Goal: Task Accomplishment & Management: Complete application form

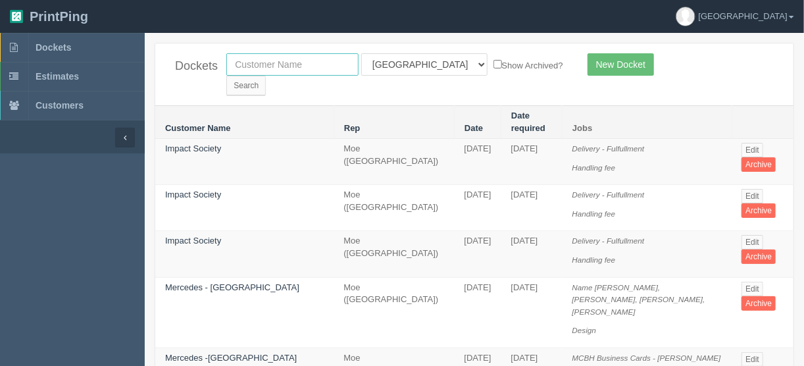
drag, startPoint x: 263, startPoint y: 65, endPoint x: 280, endPoint y: 73, distance: 18.8
click at [263, 65] on input "text" at bounding box center [292, 64] width 132 height 22
type input "new west"
click at [266, 76] on input "Search" at bounding box center [245, 86] width 39 height 20
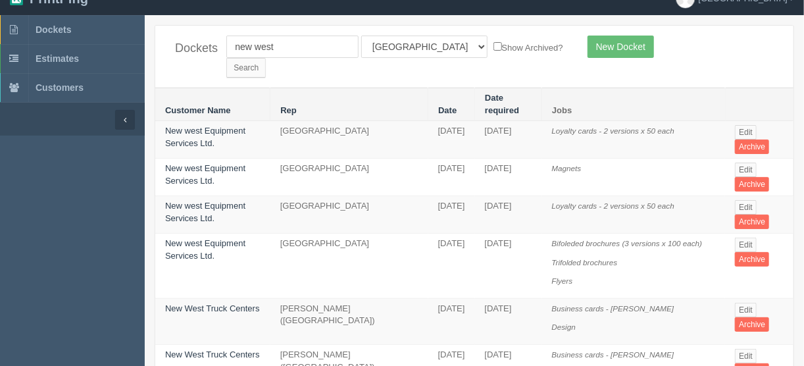
scroll to position [70, 0]
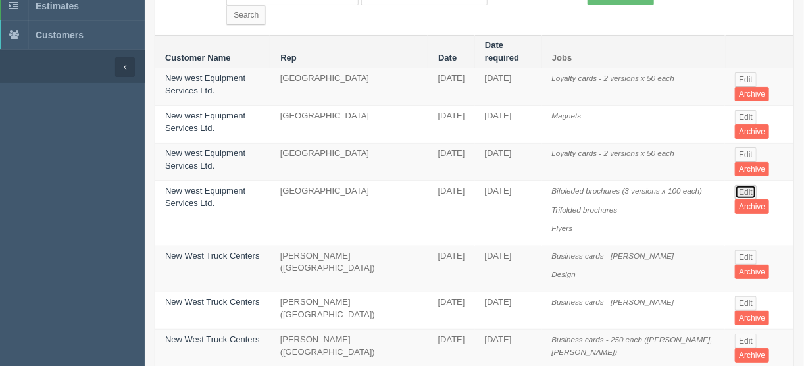
click at [735, 185] on link "Edit" at bounding box center [746, 192] width 22 height 14
click at [740, 185] on link "Edit" at bounding box center [746, 192] width 22 height 14
click at [738, 185] on link "Edit" at bounding box center [746, 192] width 22 height 14
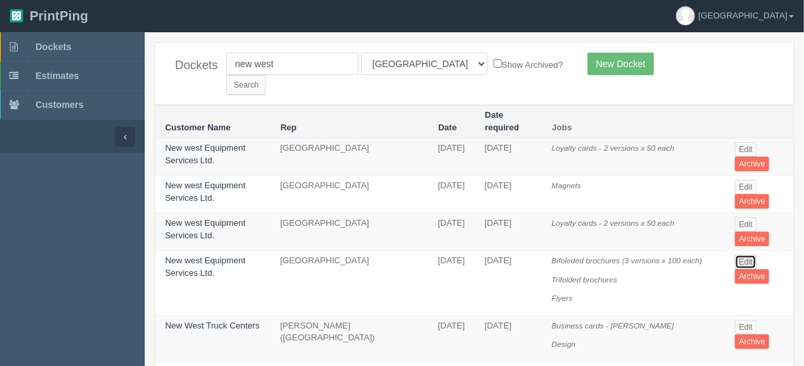
scroll to position [0, 0]
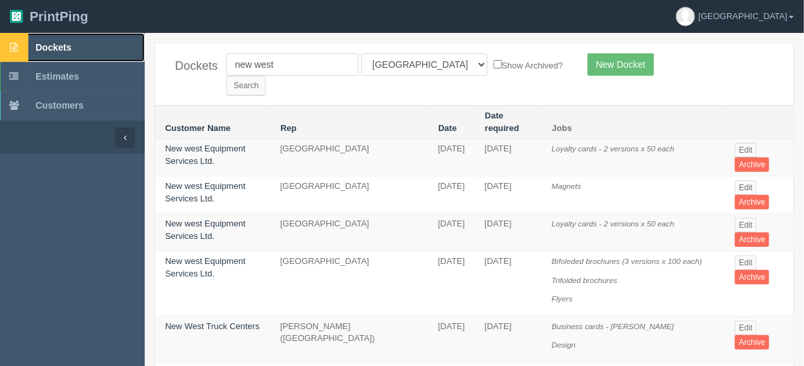
click at [59, 41] on link "Dockets" at bounding box center [72, 47] width 145 height 29
click at [66, 45] on span "Dockets" at bounding box center [54, 47] width 36 height 11
click at [56, 73] on span "Estimates" at bounding box center [57, 76] width 43 height 11
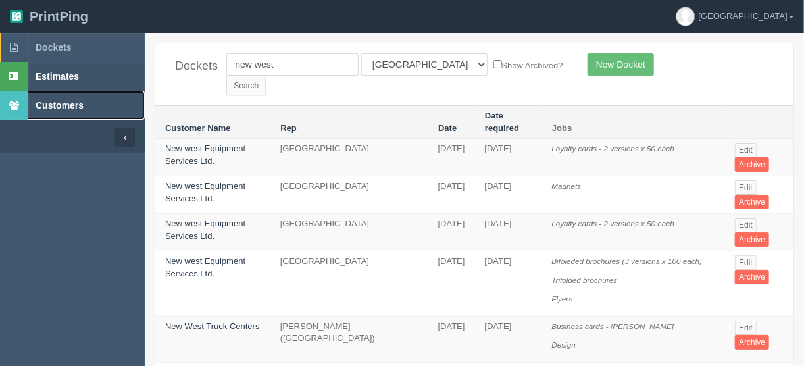
click at [64, 101] on span "Customers" at bounding box center [60, 105] width 48 height 11
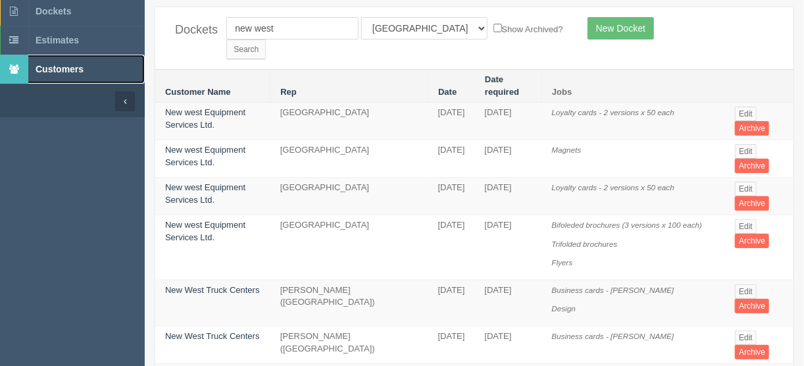
scroll to position [70, 0]
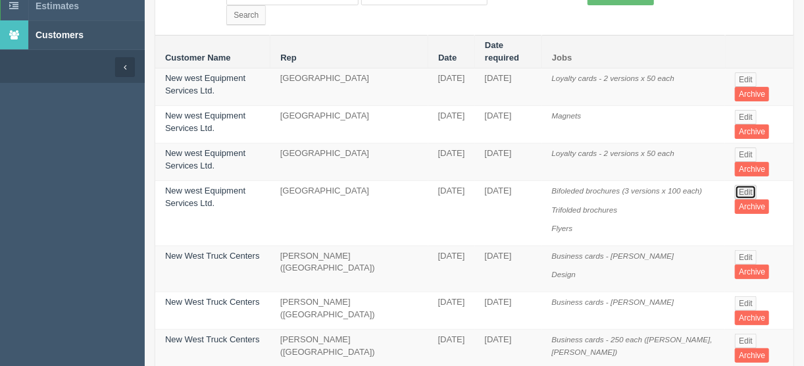
click at [740, 185] on link "Edit" at bounding box center [746, 192] width 22 height 14
click at [738, 185] on link "Edit" at bounding box center [746, 192] width 22 height 14
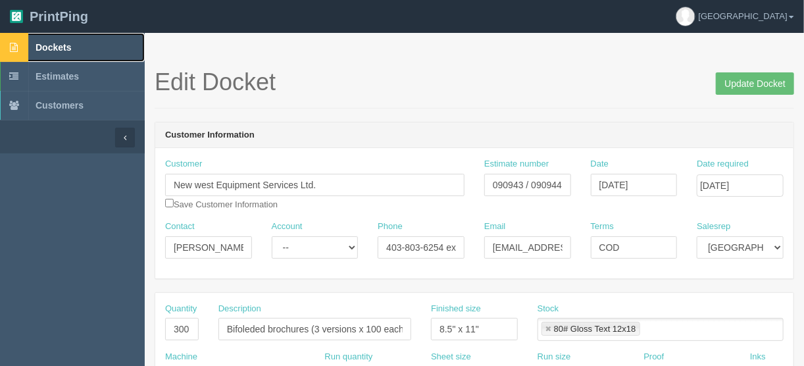
click at [61, 50] on span "Dockets" at bounding box center [54, 47] width 36 height 11
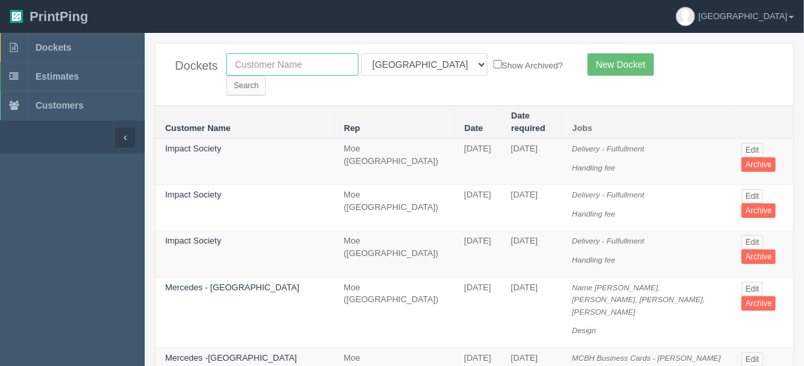
click at [253, 61] on input "text" at bounding box center [292, 64] width 132 height 22
click at [749, 143] on link "Edit" at bounding box center [753, 150] width 22 height 14
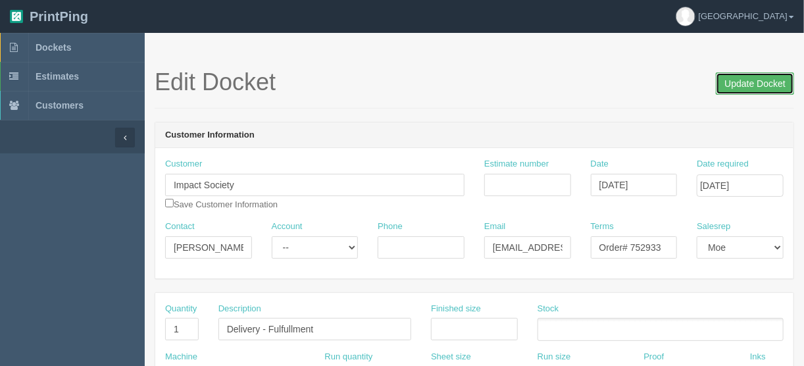
click at [741, 85] on input "Update Docket" at bounding box center [755, 83] width 78 height 22
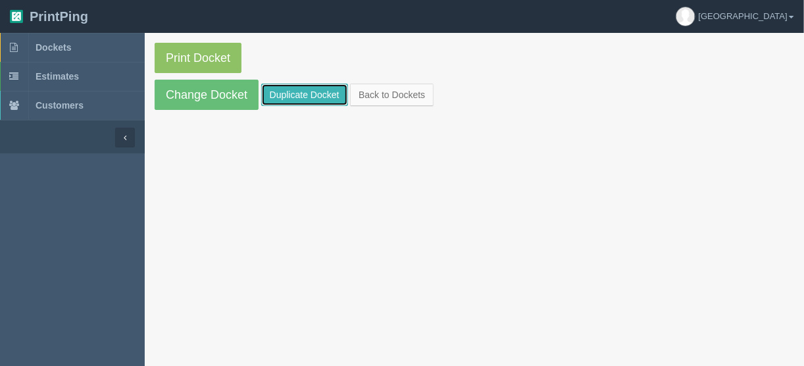
click at [309, 89] on link "Duplicate Docket" at bounding box center [304, 95] width 87 height 22
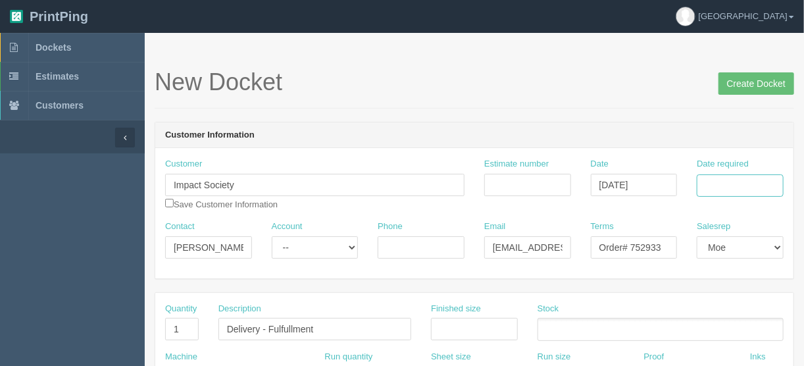
click at [733, 176] on input "Date required" at bounding box center [740, 185] width 87 height 22
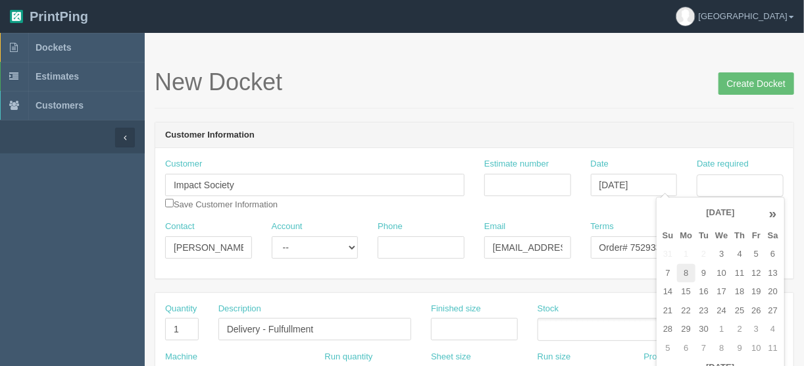
click at [684, 270] on td "8" at bounding box center [686, 273] width 19 height 19
type input "September 8, 2025"
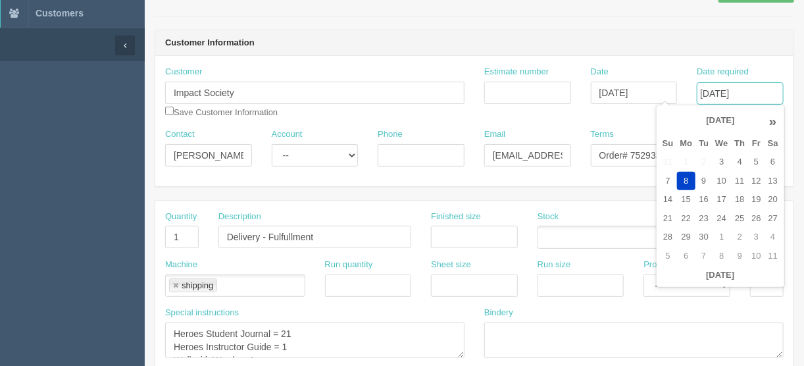
scroll to position [105, 0]
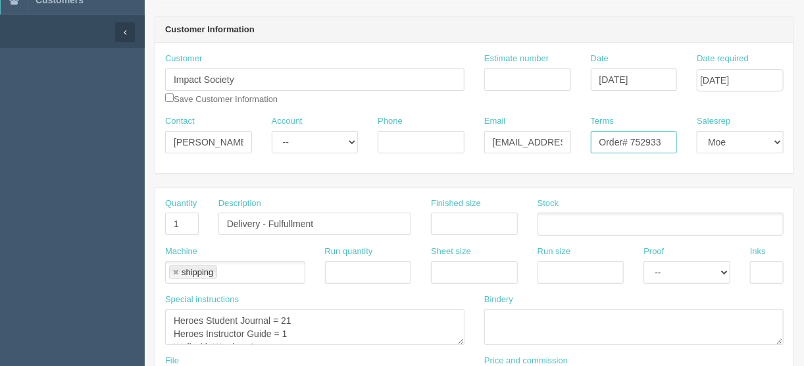
click at [632, 141] on input "Order# 752933" at bounding box center [634, 142] width 87 height 22
click at [667, 141] on input "Order# 752933" at bounding box center [634, 142] width 87 height 22
type input "Order# 753853"
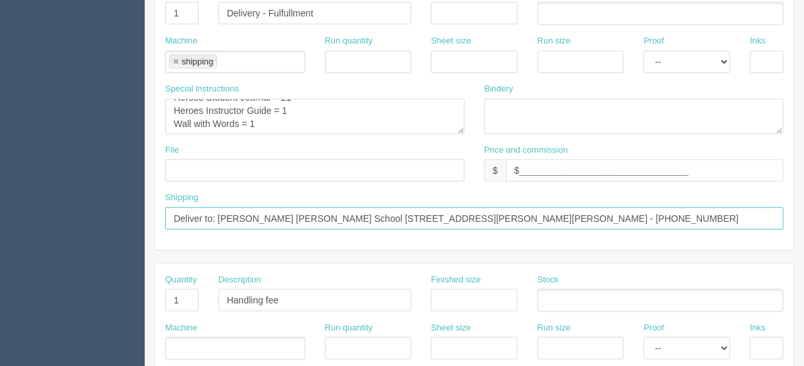
drag, startPoint x: 603, startPoint y: 216, endPoint x: 218, endPoint y: 217, distance: 384.3
click at [218, 217] on input "Deliver to: Chelsey Murat Donalda School 2101 Haviland Street Donalda, AB T0B 0…" at bounding box center [474, 218] width 619 height 22
paste input "Sandra MacKenzie Peace River School Division 4702 51 Street, Box 380 Grimshaw, …"
drag, startPoint x: 647, startPoint y: 216, endPoint x: 629, endPoint y: 223, distance: 19.8
click at [647, 215] on input "Deliver to: Sandra MacKenzie Peace River School Division 4702 51 Street, Box 38…" at bounding box center [474, 218] width 619 height 22
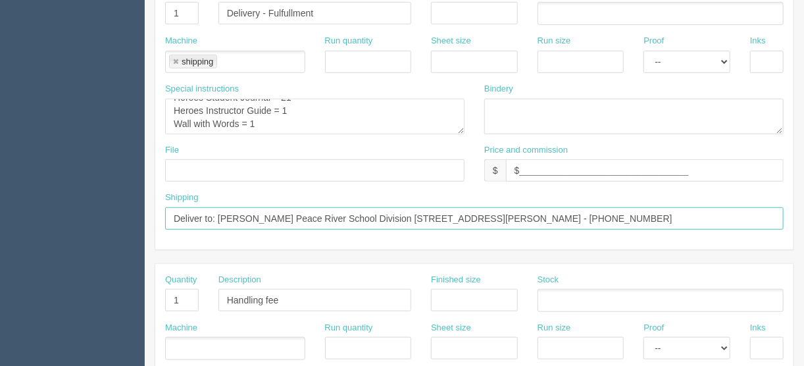
drag, startPoint x: 215, startPoint y: 216, endPoint x: 132, endPoint y: 208, distance: 82.7
click at [132, 208] on section "Dockets Estimates Customers" at bounding box center [402, 298] width 804 height 1162
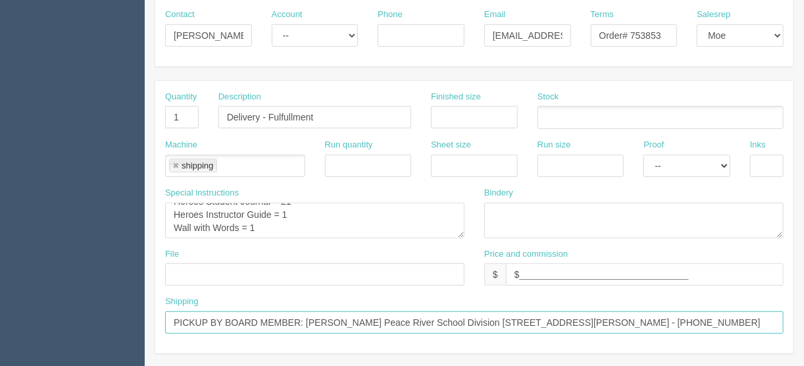
scroll to position [211, 0]
type input "PICKUP BY BOARD MEMBER: Sandra MacKenzie Peace River School Division 4702 51 St…"
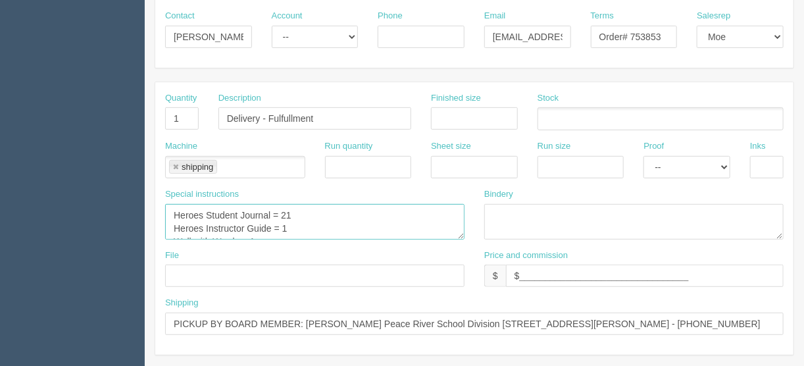
click at [298, 209] on textarea "Heroes Student Journal = 21 Heroes Instructor Guide = 1 Wall with Words = 1" at bounding box center [314, 222] width 299 height 36
click at [292, 224] on textarea "Heroes Student Journal = 21 Heroes Instructor Guide = 1 Wall with Words = 1" at bounding box center [314, 222] width 299 height 36
type textarea "Heroes Student Journal = 450 Heroes Instructor Guide = 10 Wall with Words = 10"
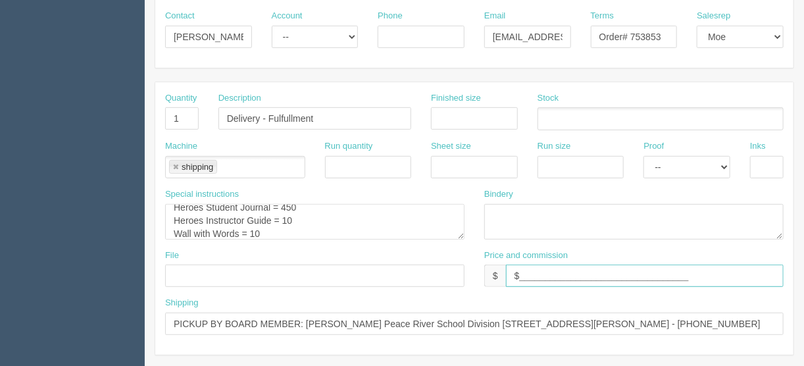
drag, startPoint x: 695, startPoint y: 276, endPoint x: 518, endPoint y: 284, distance: 177.2
click at [518, 284] on div "Price and commission $ $_________________________________" at bounding box center [633, 273] width 319 height 48
type input "$N/C"
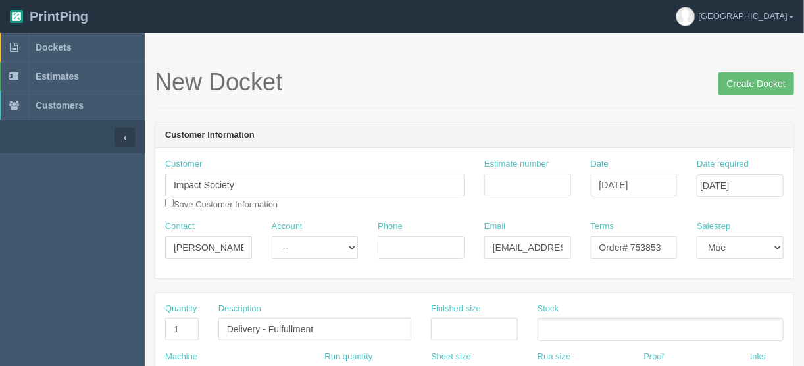
scroll to position [0, 0]
click at [748, 82] on input "Create Docket" at bounding box center [757, 83] width 76 height 22
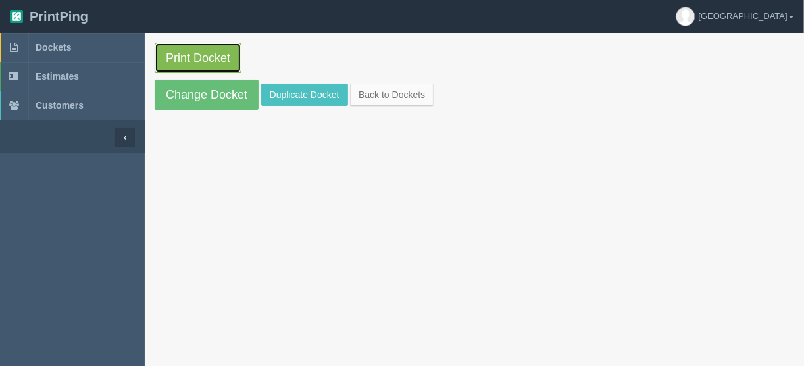
click at [197, 56] on link "Print Docket" at bounding box center [198, 58] width 87 height 30
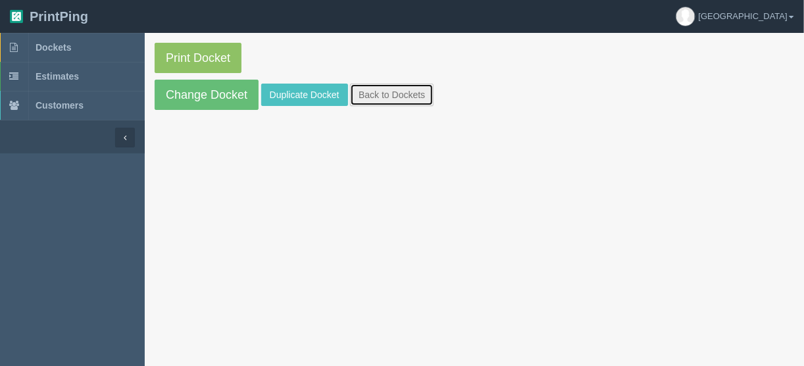
click at [382, 95] on link "Back to Dockets" at bounding box center [392, 95] width 84 height 22
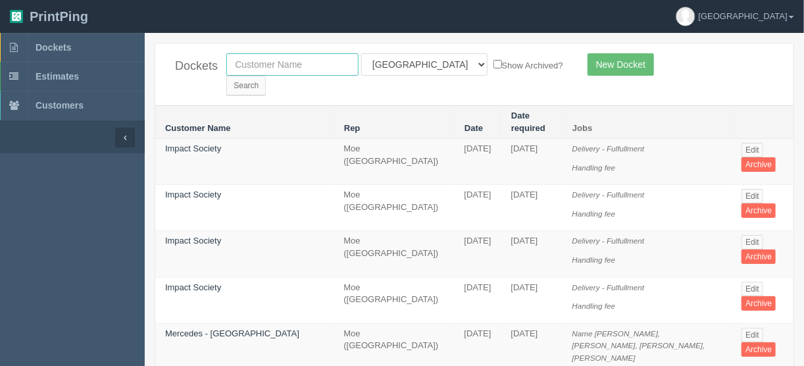
click at [286, 64] on input "text" at bounding box center [292, 64] width 132 height 22
type input "new west"
click at [266, 76] on input "Search" at bounding box center [245, 86] width 39 height 20
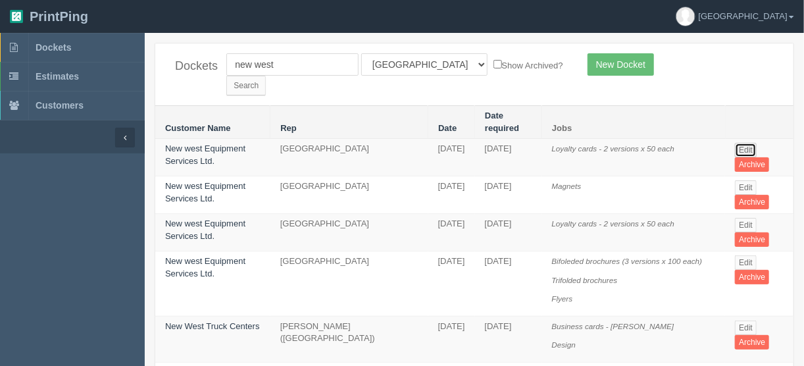
click at [738, 143] on link "Edit" at bounding box center [746, 150] width 22 height 14
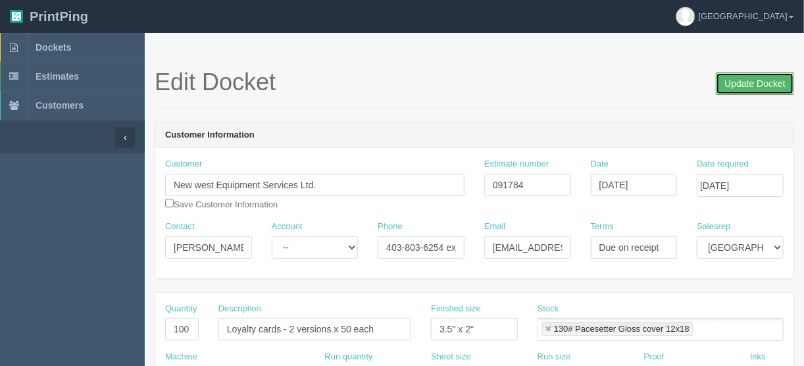
click at [751, 85] on input "Update Docket" at bounding box center [755, 83] width 78 height 22
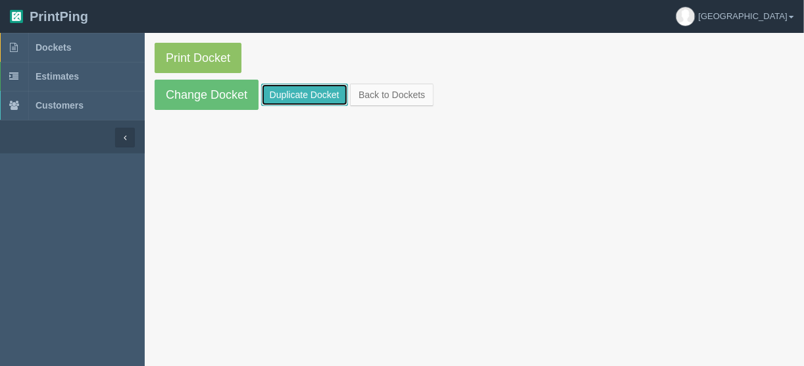
click at [295, 91] on link "Duplicate Docket" at bounding box center [304, 95] width 87 height 22
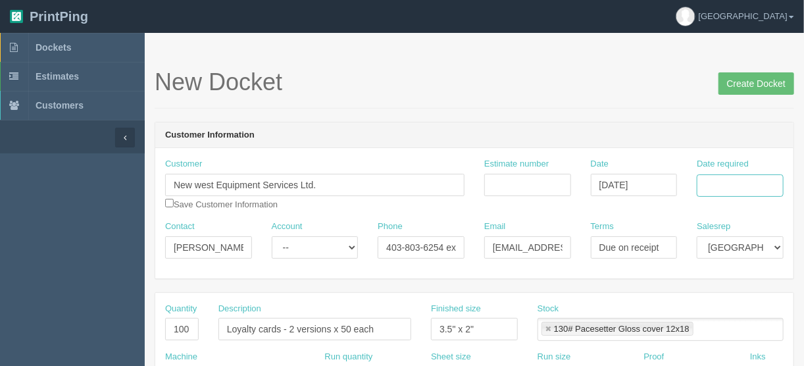
click at [707, 181] on input "Date required" at bounding box center [740, 185] width 87 height 22
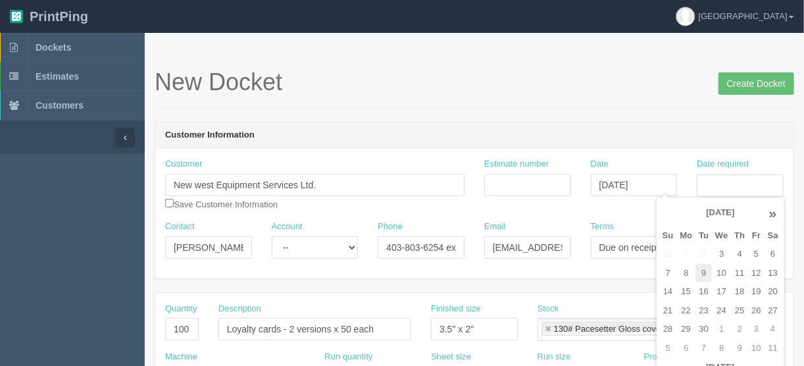
click at [705, 271] on td "9" at bounding box center [703, 273] width 16 height 19
click at [719, 269] on td "10" at bounding box center [721, 273] width 19 height 19
type input "[DATE]"
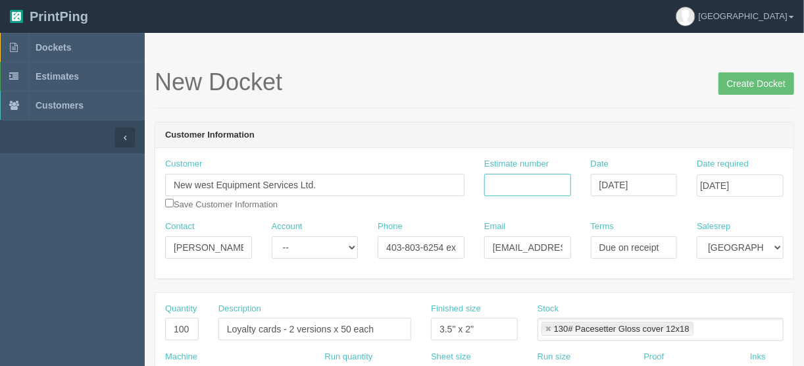
click at [542, 181] on input "Estimate number" at bounding box center [527, 185] width 87 height 22
drag, startPoint x: 189, startPoint y: 326, endPoint x: 136, endPoint y: 334, distance: 54.6
type input "24"
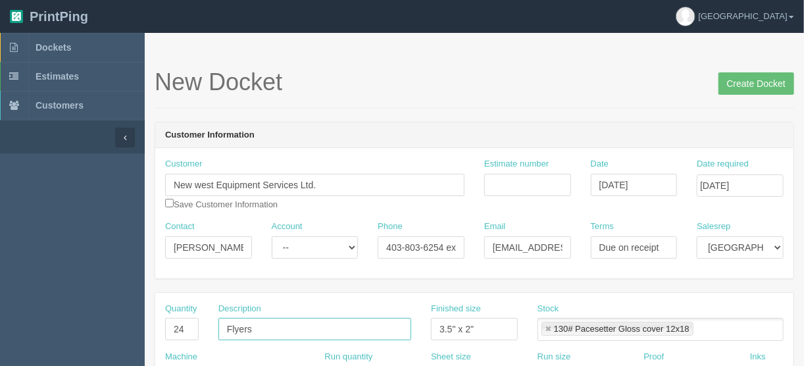
type input "Flyers"
drag, startPoint x: 483, startPoint y: 326, endPoint x: 432, endPoint y: 327, distance: 51.3
click at [381, 335] on div "Quantity 24 Description Flyers Finished size 3.5" x 2" Stock 130# Pacesetter Gl…" at bounding box center [474, 327] width 638 height 48
type input "8.5" x 11""
click at [513, 180] on input "Estimate number" at bounding box center [527, 185] width 87 height 22
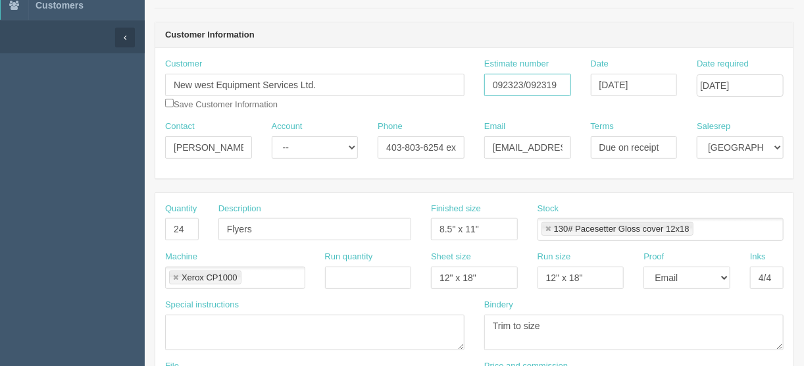
scroll to position [211, 0]
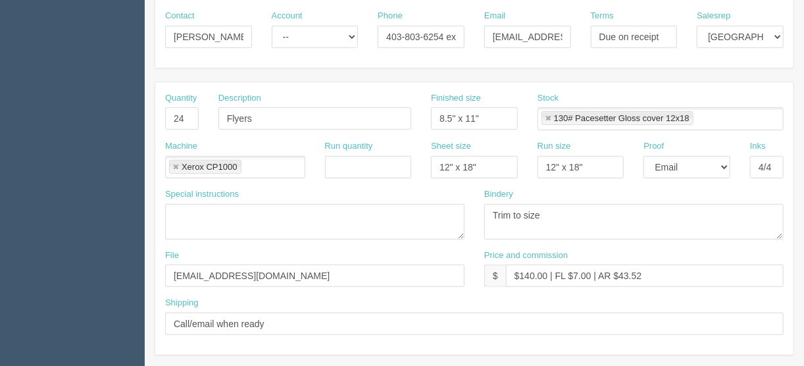
type input "092323/092319"
drag, startPoint x: 533, startPoint y: 272, endPoint x: 520, endPoint y: 273, distance: 12.5
click at [520, 273] on input "$140.00 | FL $7.00 | AR $43.52" at bounding box center [645, 276] width 278 height 22
drag, startPoint x: 651, startPoint y: 270, endPoint x: 464, endPoint y: 279, distance: 187.8
click at [465, 279] on div "File [EMAIL_ADDRESS][DOMAIN_NAME] Price and commission $ $65.00 | FL $7.00 | AR…" at bounding box center [474, 273] width 638 height 48
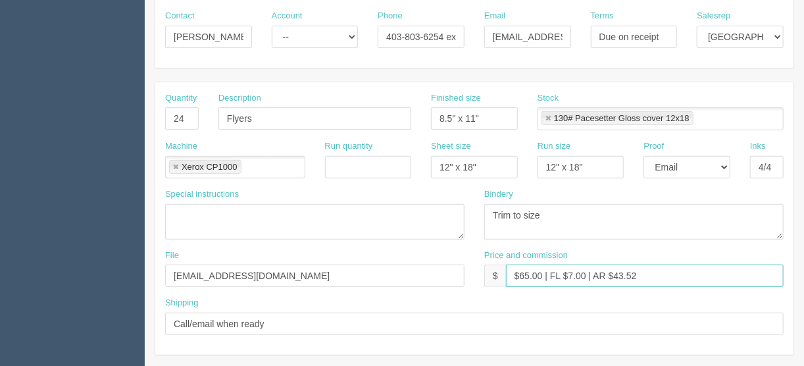
scroll to position [421, 0]
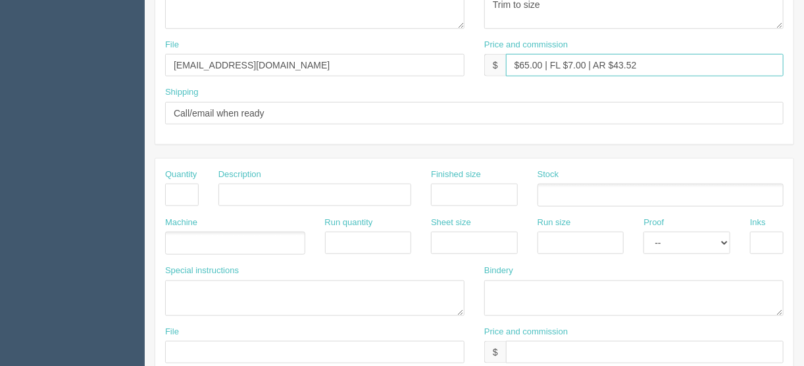
type input "$65.00 | FL $7.00 | AR $43.52"
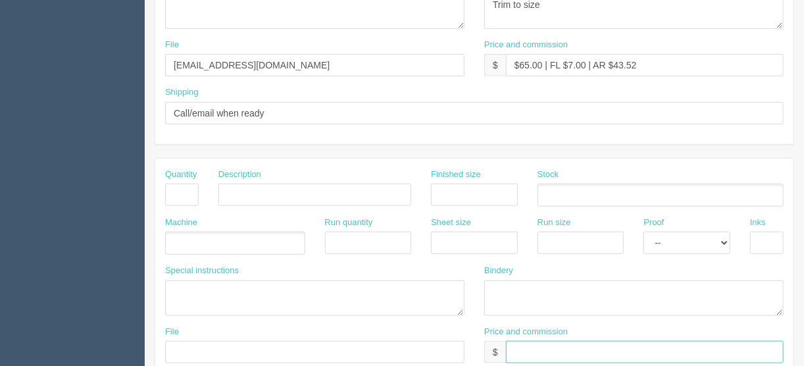
click at [517, 344] on input "text" at bounding box center [645, 352] width 278 height 22
paste input "$65.00 | FL $7.00 | AR $43.52"
click at [526, 348] on input "$65.00 | FL $7.00 | AR $43.52" at bounding box center [645, 352] width 278 height 22
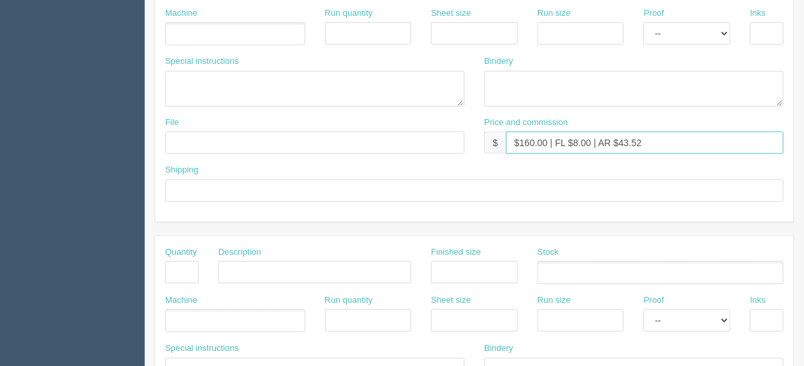
scroll to position [632, 0]
type input "$160.00 | FL $8.00 | AR $43.52"
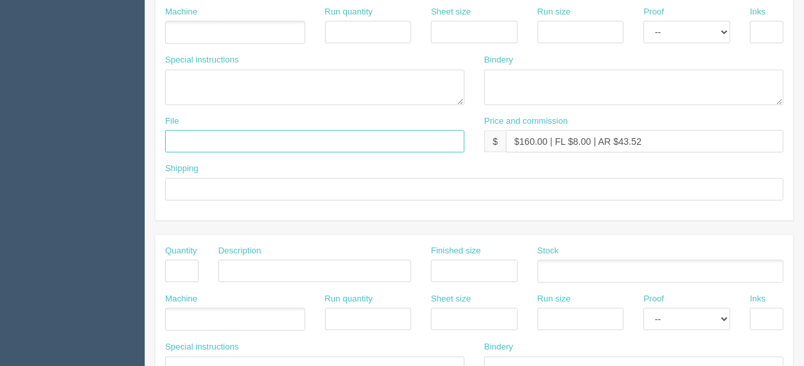
drag, startPoint x: 177, startPoint y: 138, endPoint x: 190, endPoint y: 130, distance: 15.0
click at [177, 138] on input "text" at bounding box center [314, 141] width 299 height 22
type input "[EMAIL_ADDRESS][DOMAIN_NAME]"
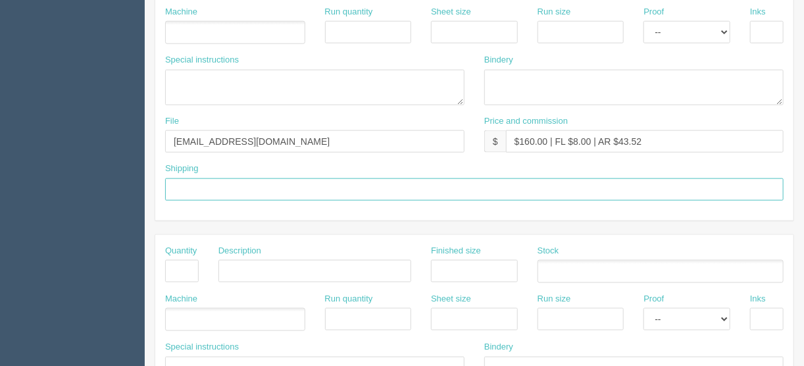
click at [202, 178] on input "text" at bounding box center [474, 189] width 619 height 22
type input "Same as above"
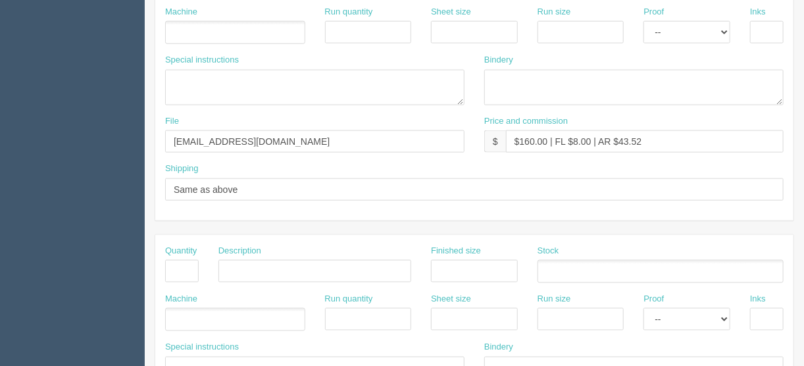
click at [182, 26] on ul at bounding box center [235, 32] width 140 height 23
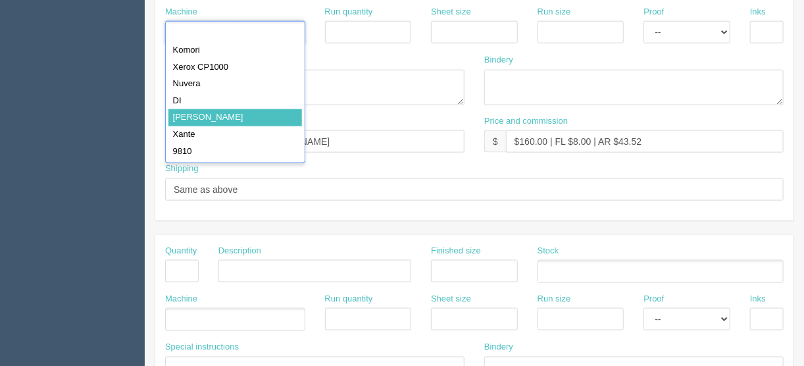
type input "[PERSON_NAME]"
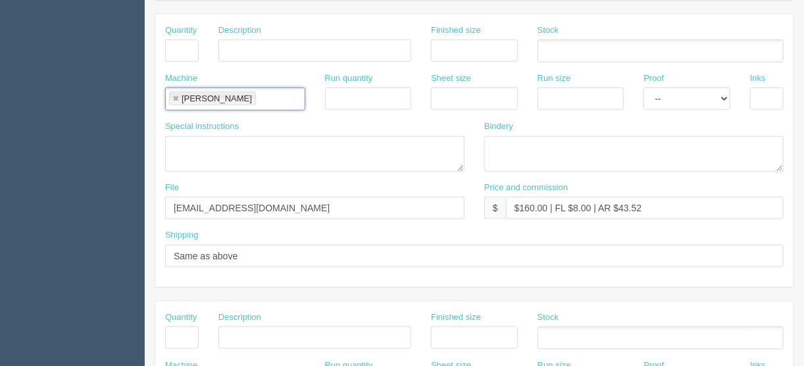
scroll to position [421, 0]
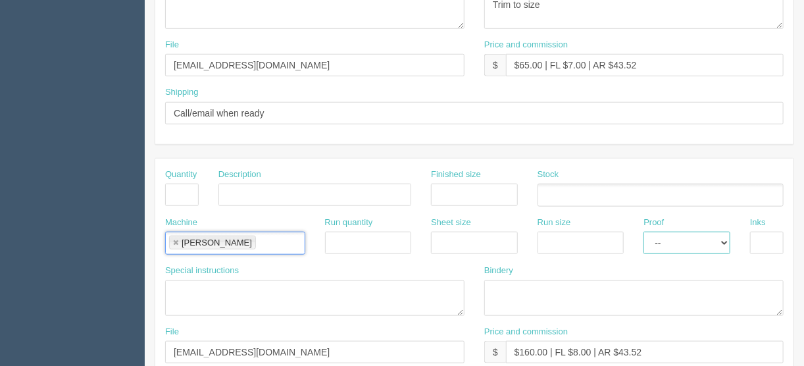
click at [725, 238] on select "-- Email Hard Copy" at bounding box center [687, 243] width 87 height 22
select select "Hard Copy"
click at [644, 232] on select "-- Email Hard Copy" at bounding box center [687, 243] width 87 height 22
click at [755, 233] on input "text" at bounding box center [767, 243] width 34 height 22
click at [173, 240] on link at bounding box center [176, 243] width 8 height 9
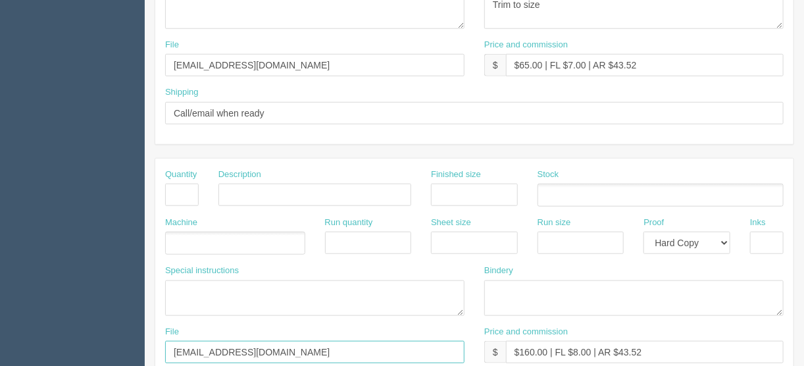
drag, startPoint x: 245, startPoint y: 347, endPoint x: 106, endPoint y: 357, distance: 139.9
click at [112, 356] on section "Dockets Estimates Customers" at bounding box center [402, 193] width 804 height 1162
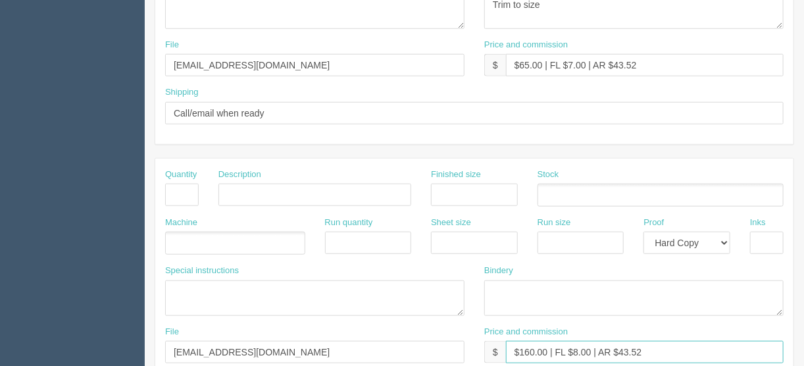
drag, startPoint x: 674, startPoint y: 343, endPoint x: 445, endPoint y: 349, distance: 229.7
click at [445, 349] on div "File files@allrush.ca Price and commission $ $160.00 | FL $8.00 | AR $43.52" at bounding box center [474, 350] width 638 height 48
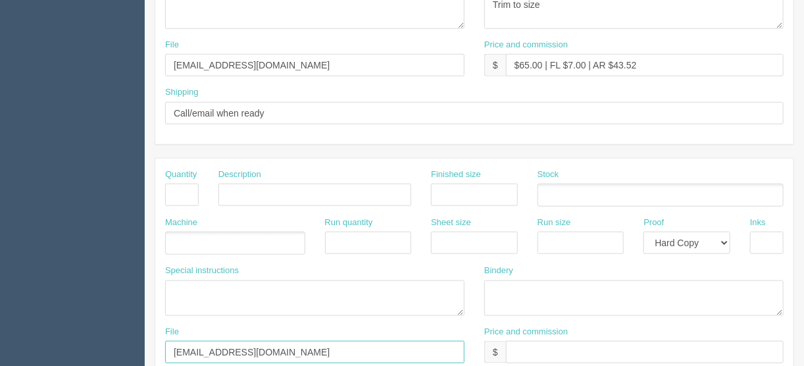
drag, startPoint x: 266, startPoint y: 343, endPoint x: 0, endPoint y: 343, distance: 266.5
click at [0, 343] on section "Dockets Estimates Customers" at bounding box center [402, 193] width 804 height 1162
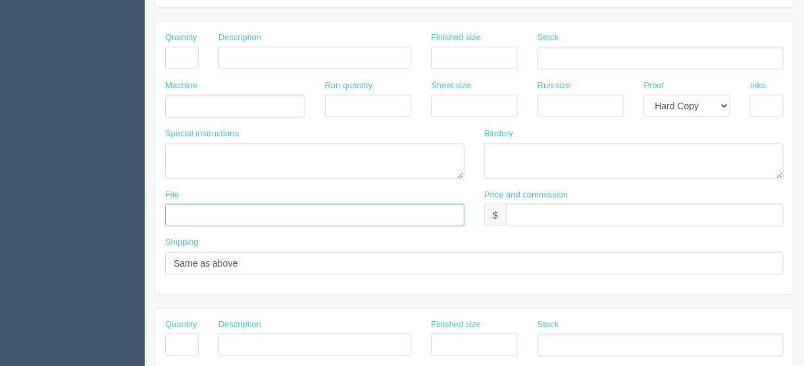
scroll to position [632, 0]
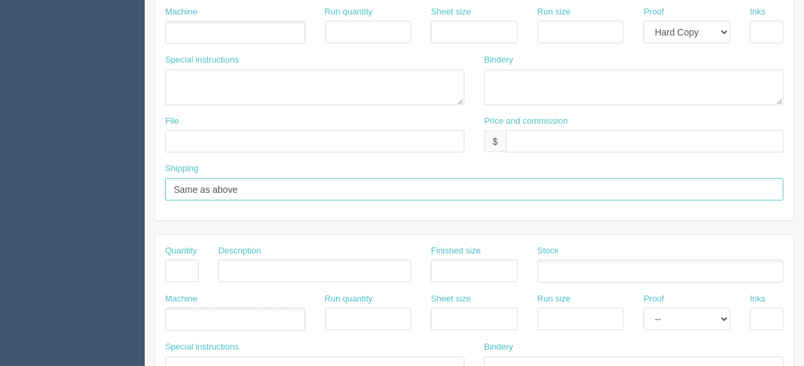
drag, startPoint x: 247, startPoint y: 184, endPoint x: 124, endPoint y: 182, distance: 123.7
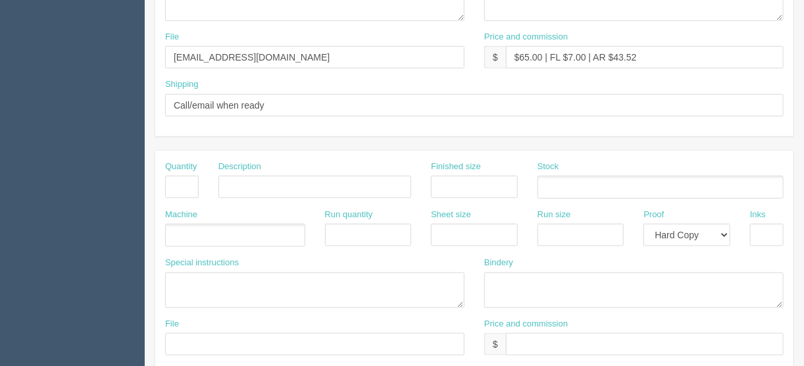
scroll to position [368, 0]
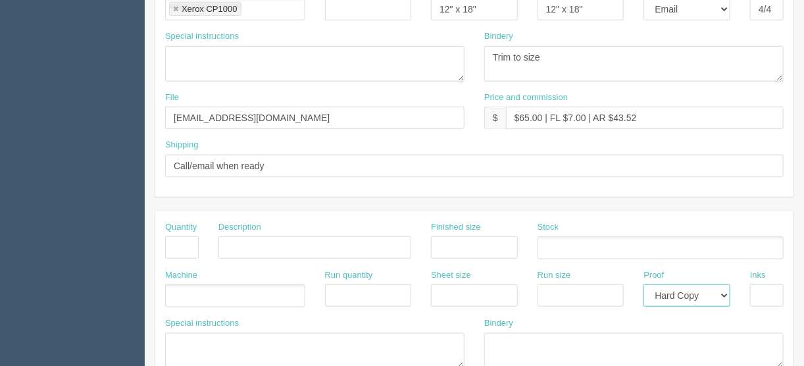
click at [726, 290] on select "-- Email Hard Copy" at bounding box center [687, 295] width 87 height 22
select select
click at [644, 284] on select "-- Email Hard Copy" at bounding box center [687, 295] width 87 height 22
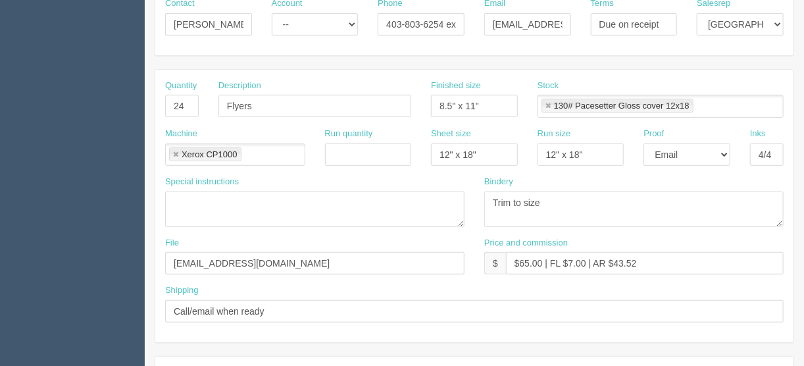
scroll to position [190, 0]
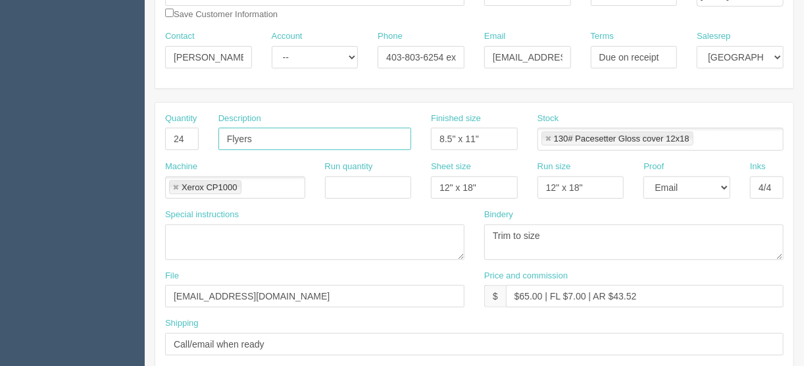
click at [286, 136] on input "Flyers" at bounding box center [314, 139] width 193 height 22
type input "Flyers (12 versions x 2 each)"
click at [724, 185] on select "-- Email Hard Copy" at bounding box center [687, 187] width 87 height 22
select select "Hard Copy"
click at [644, 176] on select "-- Email Hard Copy" at bounding box center [687, 187] width 87 height 22
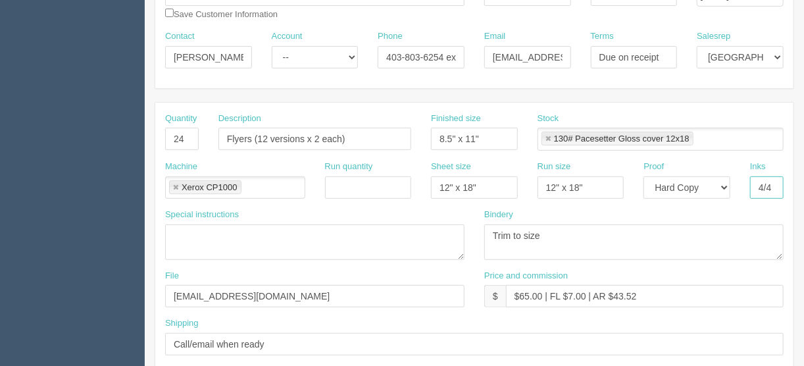
click at [780, 182] on input "4/4" at bounding box center [767, 187] width 34 height 22
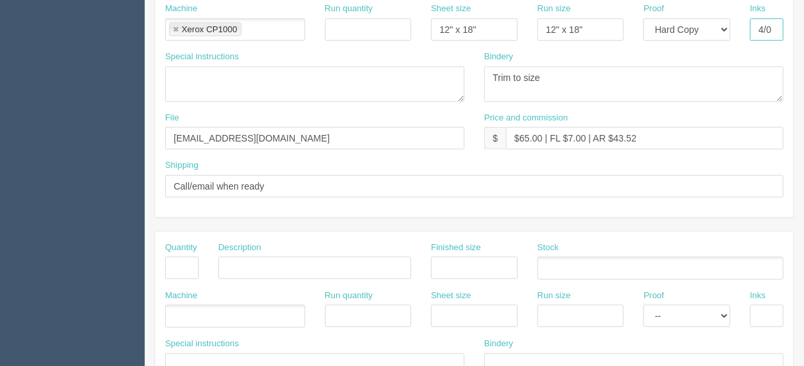
scroll to position [243, 0]
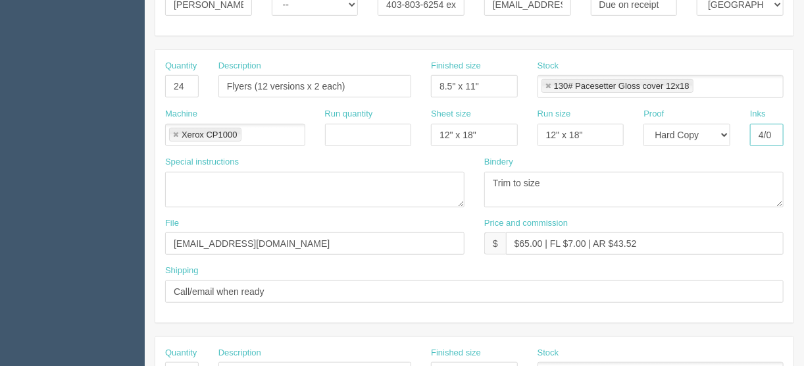
type input "4/0"
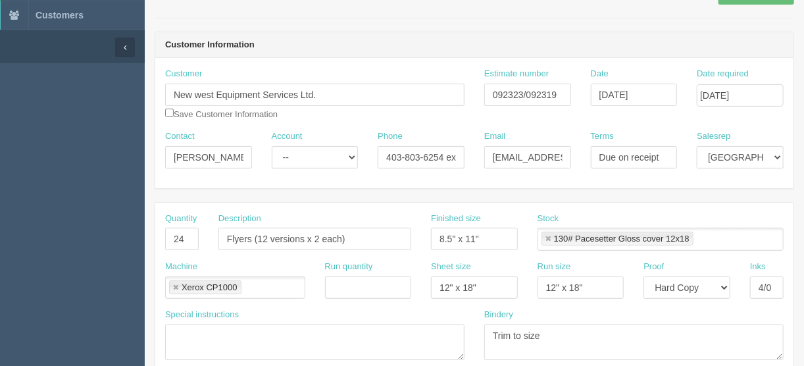
scroll to position [85, 0]
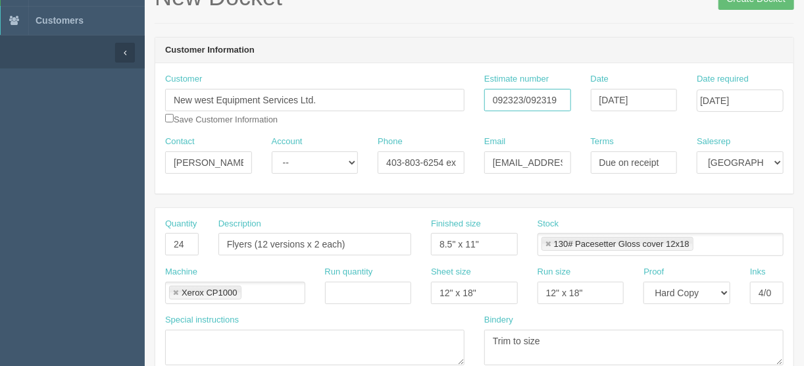
drag, startPoint x: 557, startPoint y: 100, endPoint x: 523, endPoint y: 99, distance: 33.6
click at [523, 99] on input "092323/092319" at bounding box center [527, 100] width 87 height 22
type input "092323"
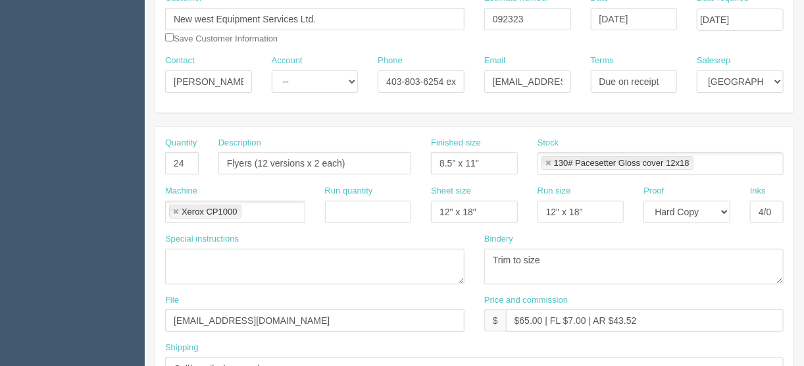
scroll to position [190, 0]
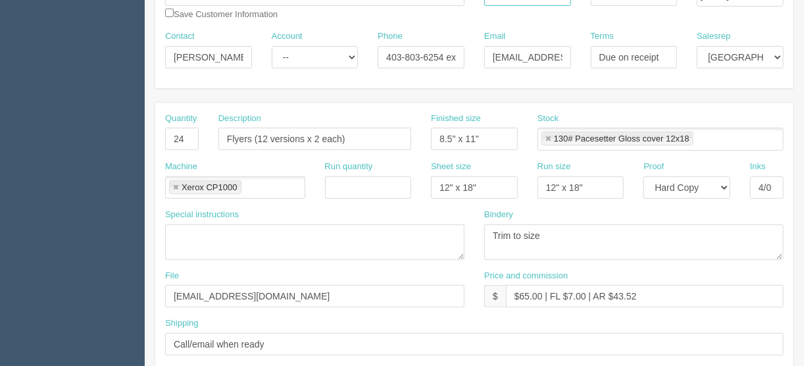
drag, startPoint x: 547, startPoint y: 134, endPoint x: 551, endPoint y: 151, distance: 17.4
click at [547, 135] on link at bounding box center [548, 139] width 8 height 9
click at [560, 234] on textarea "Trim to size" at bounding box center [633, 242] width 299 height 36
click at [551, 132] on ul at bounding box center [661, 139] width 246 height 23
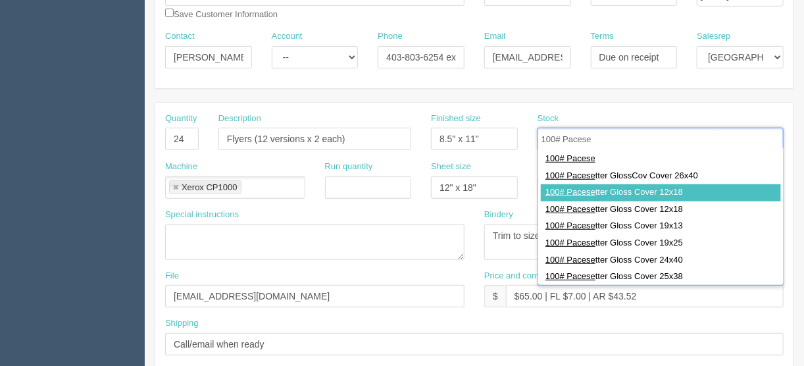
type input "100# Pacese"
type input "100# Pacesetter Gloss Cover 12x18"
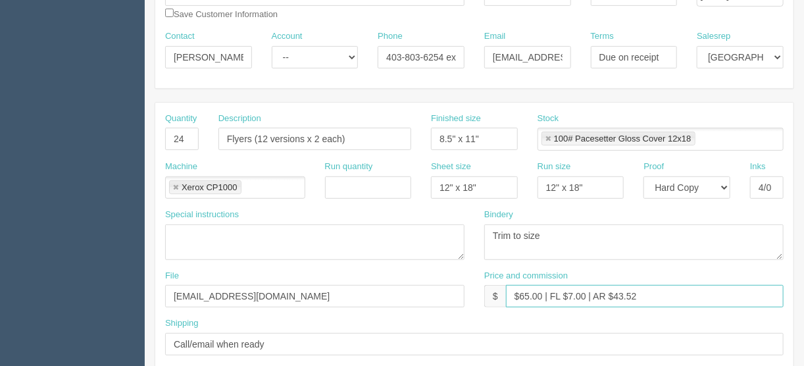
drag, startPoint x: 584, startPoint y: 293, endPoint x: 645, endPoint y: 315, distance: 64.3
click at [570, 292] on input "$65.00 | FL $7.00 | AR $43.52" at bounding box center [645, 296] width 278 height 22
drag, startPoint x: 639, startPoint y: 293, endPoint x: 614, endPoint y: 292, distance: 25.0
click at [614, 292] on input "$65.00 | FL $3.25 | AR $43.52" at bounding box center [645, 296] width 278 height 22
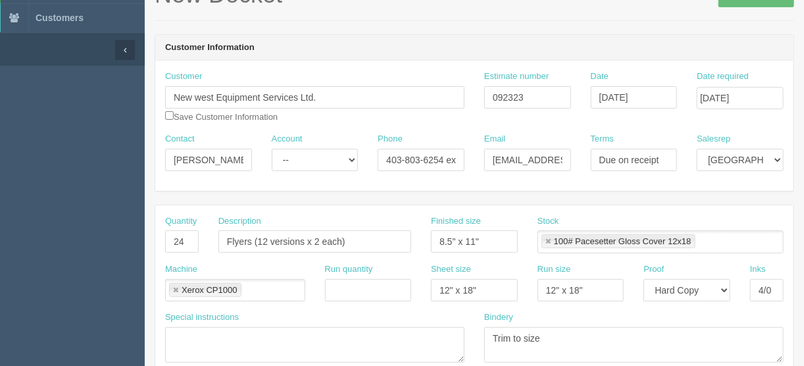
scroll to position [0, 0]
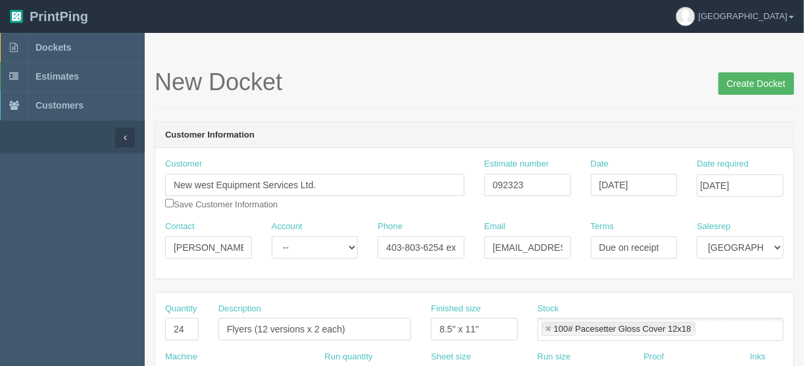
type input "$65.00 | FL $3.25 | AR $14.96"
click at [745, 82] on input "Create Docket" at bounding box center [757, 83] width 76 height 22
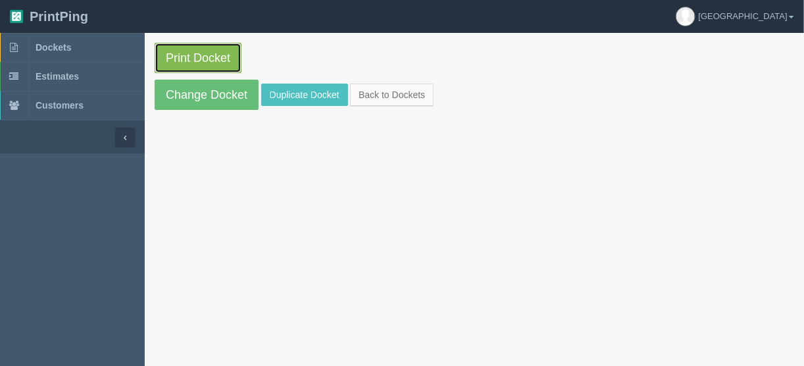
click at [180, 55] on link "Print Docket" at bounding box center [198, 58] width 87 height 30
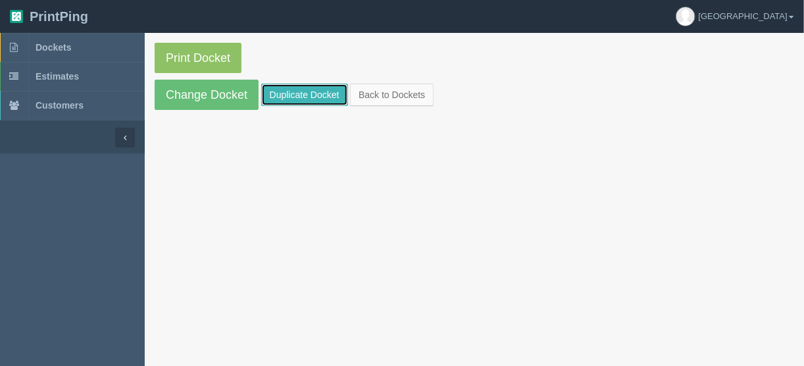
click at [297, 95] on link "Duplicate Docket" at bounding box center [304, 95] width 87 height 22
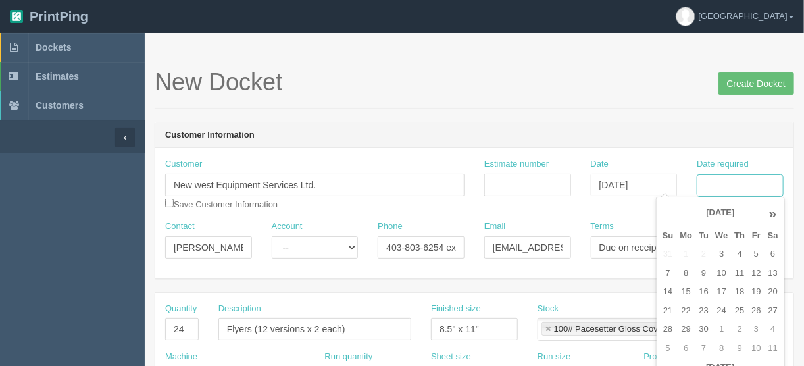
click at [715, 188] on input "Date required" at bounding box center [740, 185] width 87 height 22
click at [701, 274] on td "9" at bounding box center [703, 273] width 16 height 19
click at [719, 272] on td "10" at bounding box center [721, 273] width 19 height 19
type input "[DATE]"
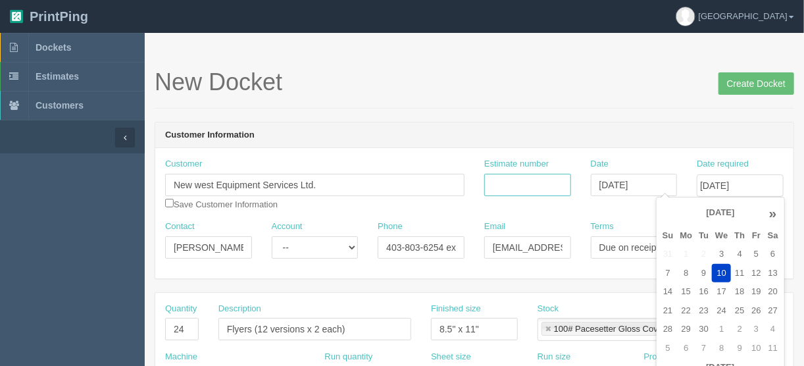
click at [545, 186] on input "Estimate number" at bounding box center [527, 185] width 87 height 22
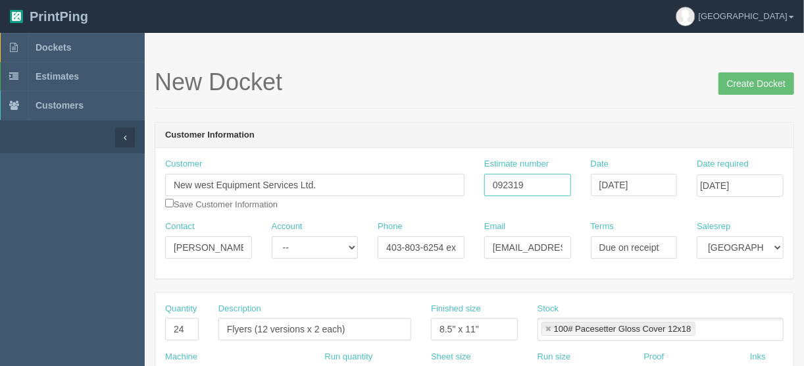
type input "092319"
drag, startPoint x: 190, startPoint y: 327, endPoint x: 122, endPoint y: 348, distance: 71.0
click at [157, 332] on div "Quantity 24" at bounding box center [181, 327] width 53 height 48
type input "2"
click at [263, 326] on input "Flyers (12 versions x 2 each)" at bounding box center [314, 329] width 193 height 22
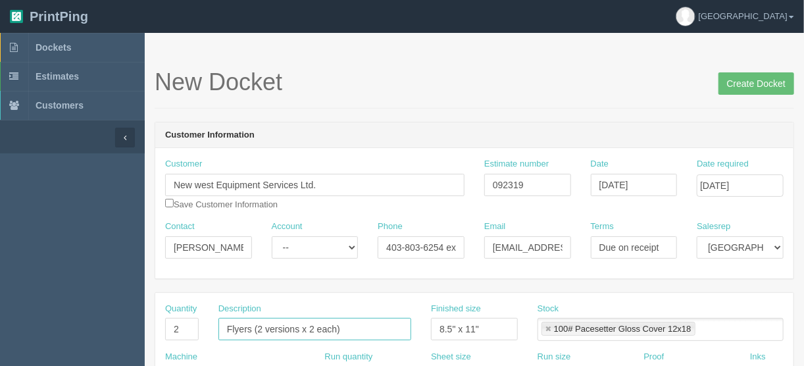
click at [313, 324] on input "Flyers (2 versions x 2 each)" at bounding box center [314, 329] width 193 height 22
type input "Flyers (2 versions x 1 each)"
drag, startPoint x: 499, startPoint y: 324, endPoint x: 292, endPoint y: 332, distance: 207.4
click at [299, 332] on div "Quantity 2 Description Flyers (2 versions x 1 each) Finished size 8.5" x 11" St…" at bounding box center [474, 327] width 638 height 48
type input "72" x 36""
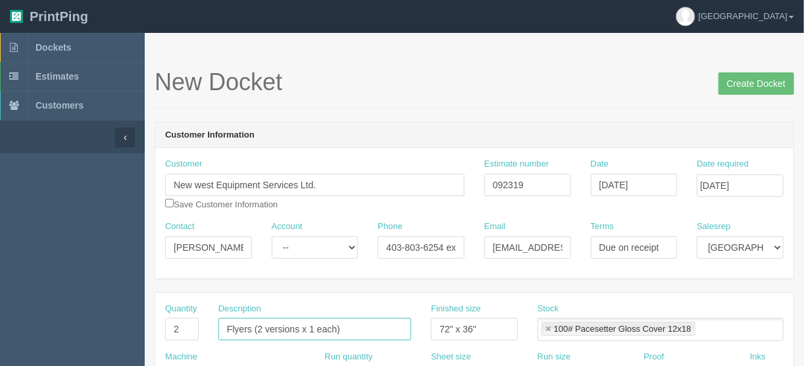
drag, startPoint x: 251, startPoint y: 326, endPoint x: 201, endPoint y: 324, distance: 50.0
click at [199, 324] on div "Quantity 2 Description Flyers (2 versions x 1 each) Finished size 72" x 36" Sto…" at bounding box center [474, 327] width 638 height 48
type input "Banners (2 versions x 1 each)"
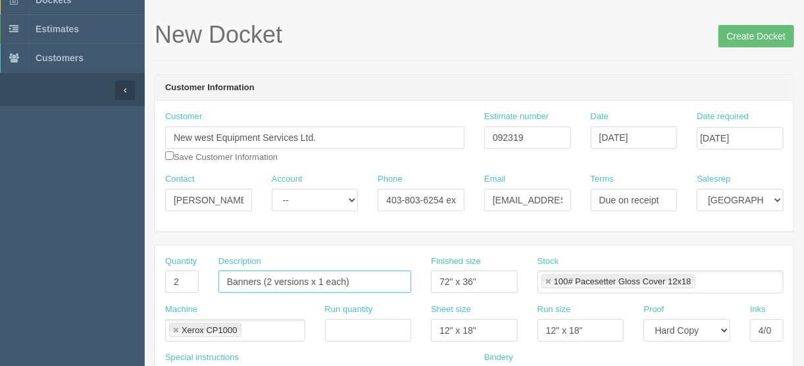
scroll to position [158, 0]
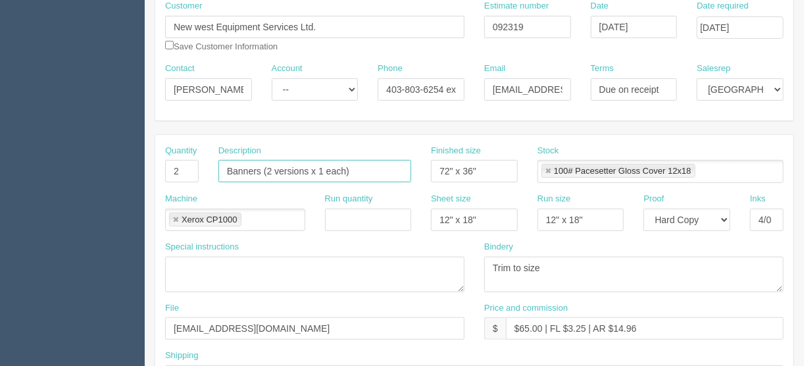
click at [174, 216] on link at bounding box center [176, 220] width 8 height 9
type input "Banners (2 versions x 1 each)"
click at [549, 263] on textarea "Trim to size" at bounding box center [633, 275] width 299 height 36
type textarea "Trim to size and grommets all around"
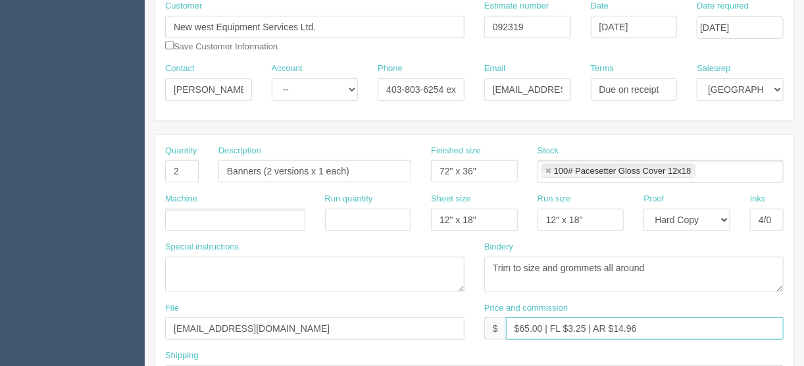
drag, startPoint x: 542, startPoint y: 326, endPoint x: 526, endPoint y: 332, distance: 16.9
click at [519, 327] on input "$65.00 | FL $3.25 | AR $14.96" at bounding box center [645, 328] width 278 height 22
drag, startPoint x: 590, startPoint y: 324, endPoint x: 579, endPoint y: 329, distance: 11.8
click at [574, 324] on input "$160.00 | FL $3.25 | AR $14.96" at bounding box center [645, 328] width 278 height 22
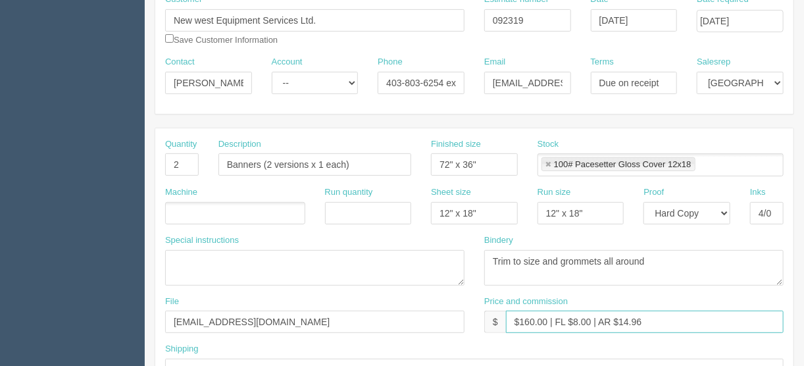
scroll to position [263, 0]
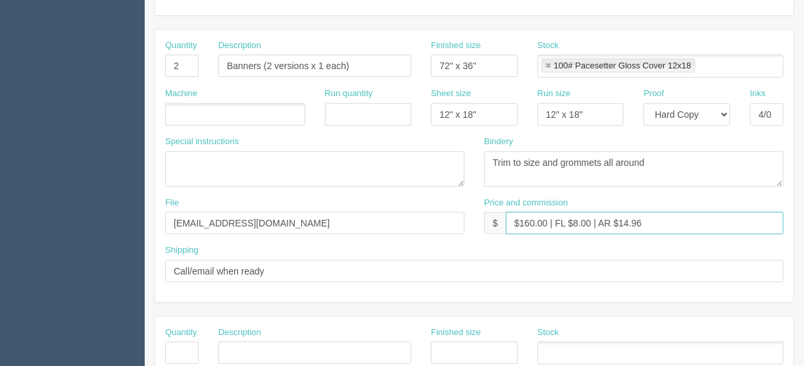
type input "$160.00 | FL $8.00 | AR $14.96"
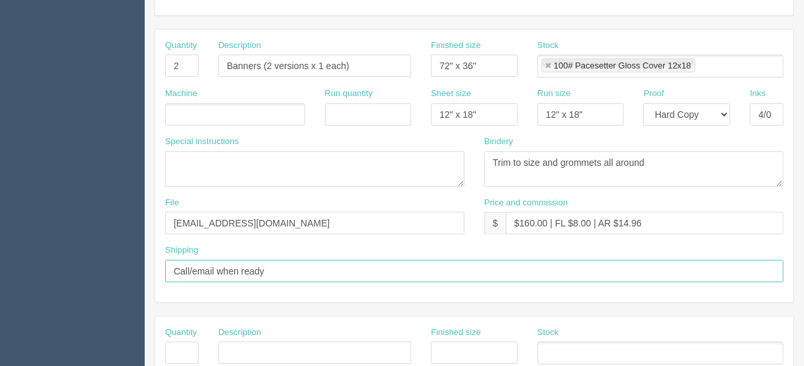
drag, startPoint x: 278, startPoint y: 271, endPoint x: 139, endPoint y: 273, distance: 139.5
click at [139, 273] on section "Dockets Estimates Customers" at bounding box center [402, 351] width 804 height 1162
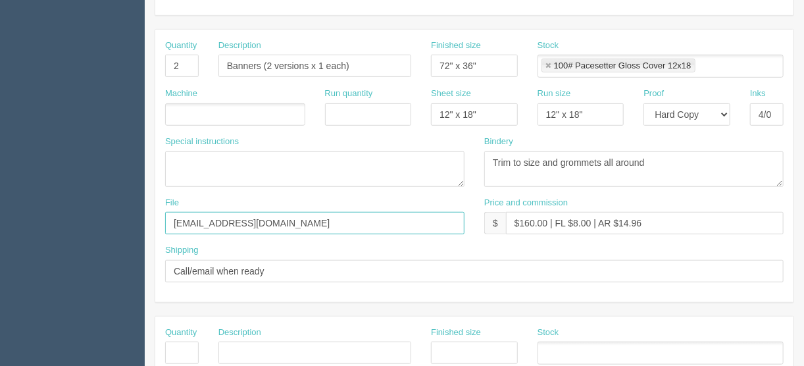
click at [376, 212] on input "files@allrush.ca" at bounding box center [314, 223] width 299 height 22
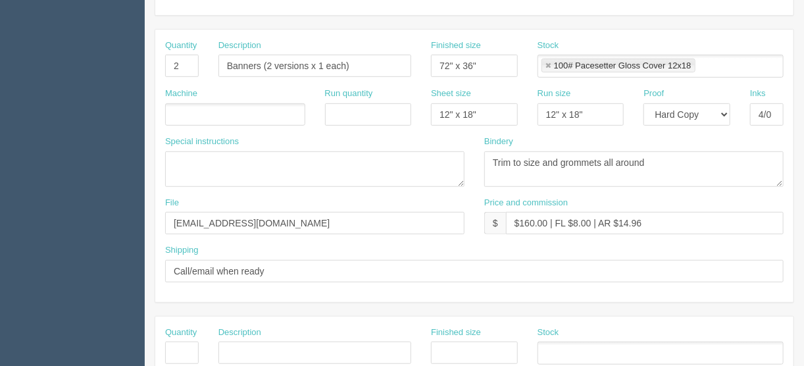
click at [193, 107] on ul at bounding box center [235, 114] width 140 height 23
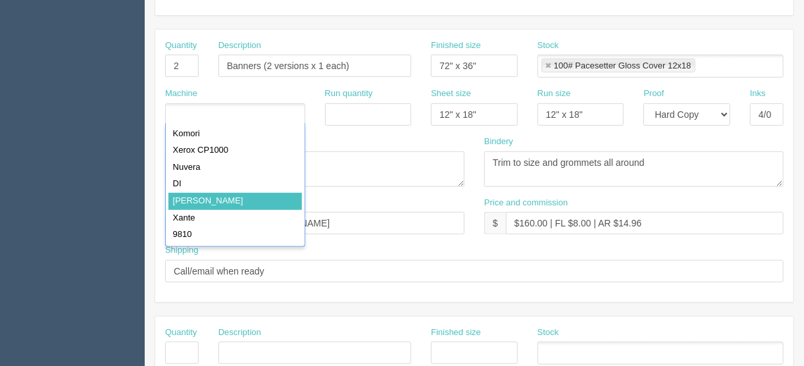
drag, startPoint x: 207, startPoint y: 197, endPoint x: 553, endPoint y: 218, distance: 346.7
type input "Roland"
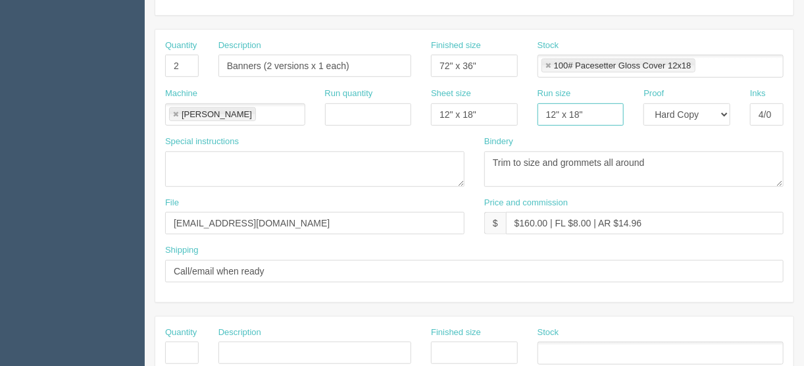
drag, startPoint x: 597, startPoint y: 105, endPoint x: 542, endPoint y: 124, distance: 59.1
click at [544, 122] on input "12" x 18"" at bounding box center [581, 114] width 87 height 22
drag, startPoint x: 499, startPoint y: 109, endPoint x: 422, endPoint y: 109, distance: 77.6
click at [424, 109] on div "Sheet size 12" x 18"" at bounding box center [474, 112] width 107 height 48
click at [544, 62] on link at bounding box center [548, 66] width 8 height 9
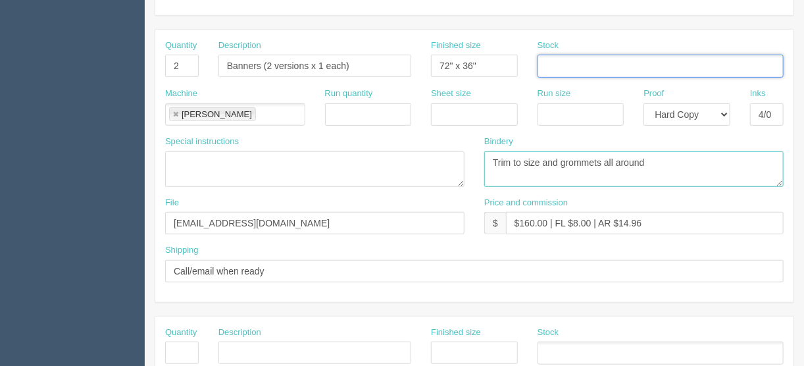
click at [682, 163] on textarea "Trim to size" at bounding box center [633, 169] width 299 height 36
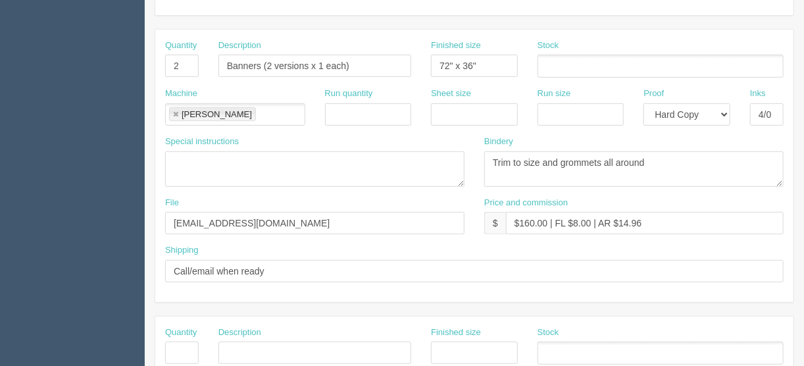
click at [558, 66] on ul at bounding box center [661, 66] width 246 height 23
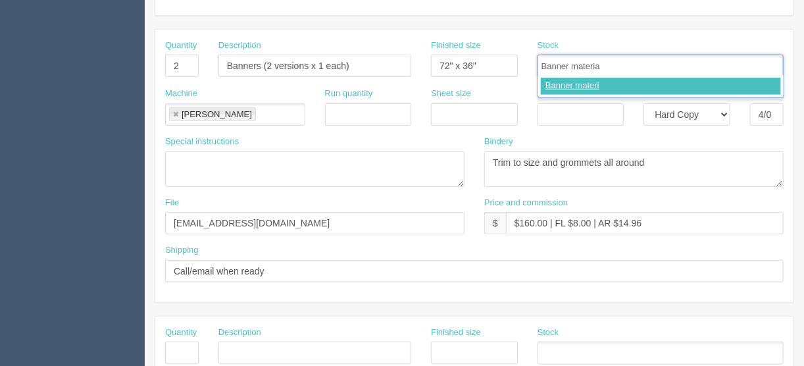
type input "Banner material"
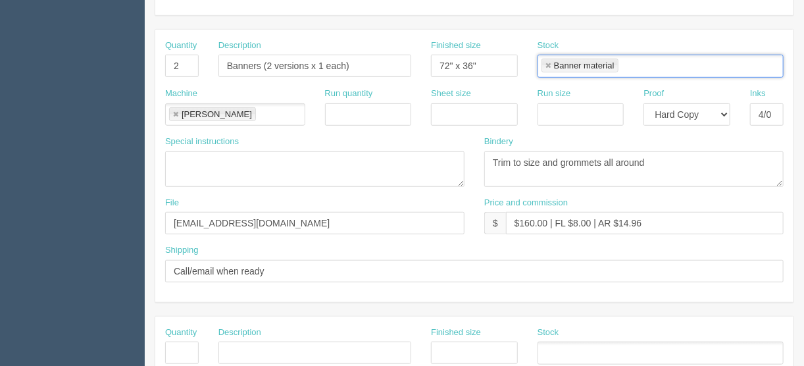
click at [629, 66] on input "text" at bounding box center [625, 66] width 13 height 19
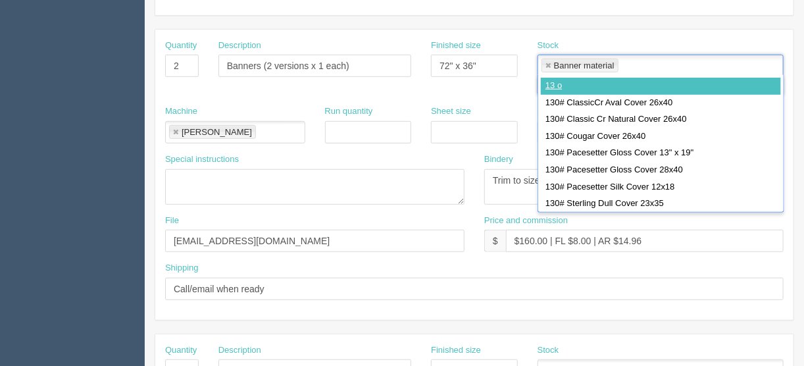
type input "13 oz"
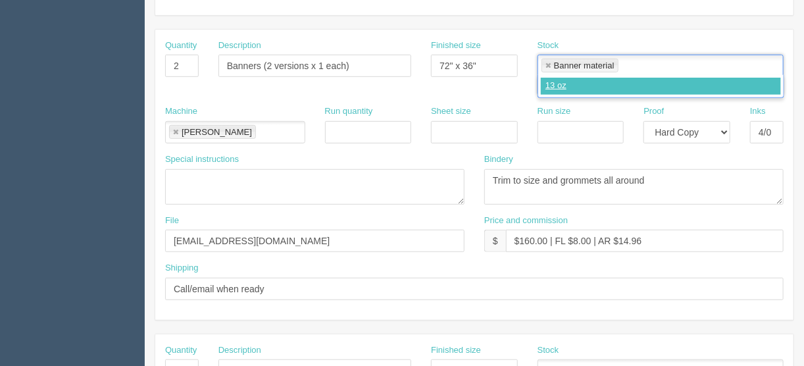
type input "Banner material,13 oz"
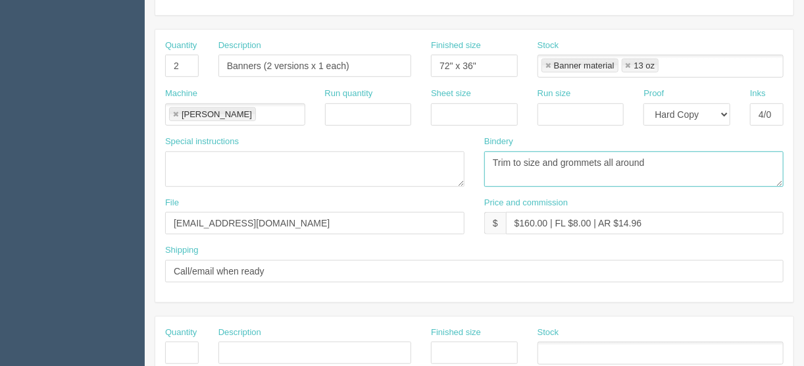
click at [649, 159] on textarea "Trim to size" at bounding box center [633, 169] width 299 height 36
click at [491, 158] on textarea "Trim to size" at bounding box center [633, 169] width 299 height 36
type textarea "ARB - Trim to size and grommets all around - $40.00"
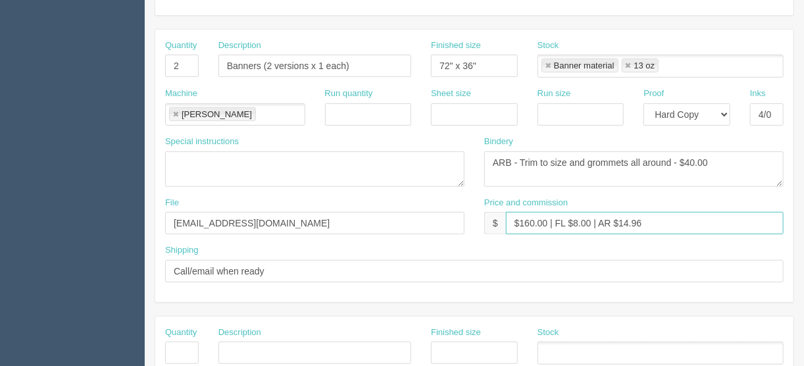
drag, startPoint x: 649, startPoint y: 213, endPoint x: 620, endPoint y: 219, distance: 29.6
click at [620, 219] on input "$160.00 | FL $8.00 | AR $14.96" at bounding box center [645, 223] width 278 height 22
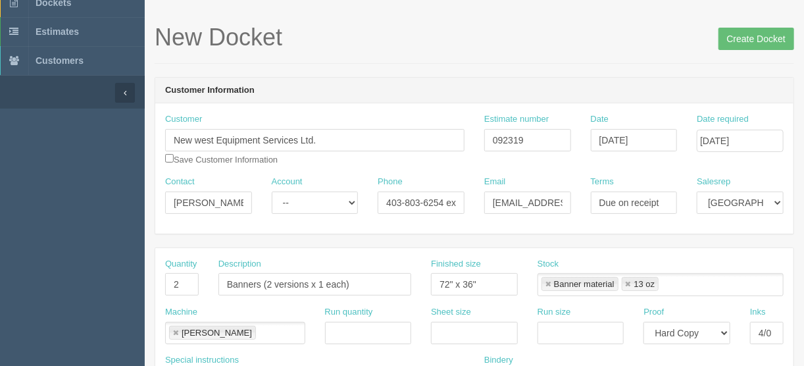
scroll to position [0, 0]
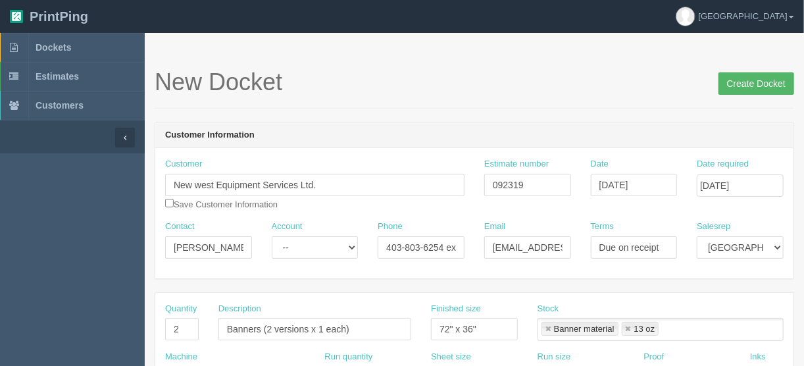
type input "$160.00 | FL $8.00 | AR $59.75"
click at [749, 83] on input "Create Docket" at bounding box center [757, 83] width 76 height 22
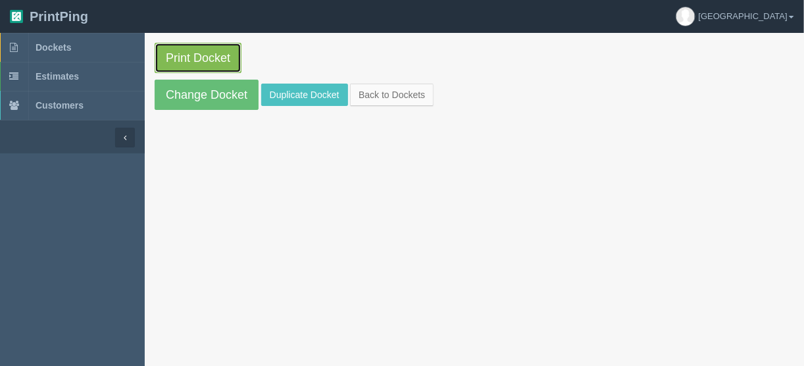
click at [209, 55] on link "Print Docket" at bounding box center [198, 58] width 87 height 30
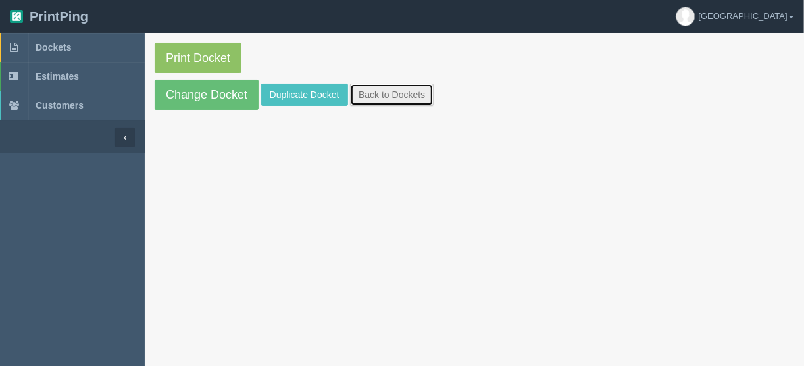
click at [405, 96] on link "Back to Dockets" at bounding box center [392, 95] width 84 height 22
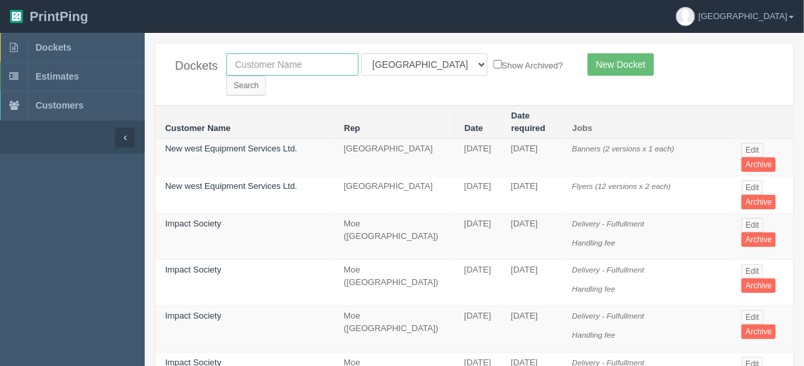
click at [309, 66] on input "text" at bounding box center [292, 64] width 132 height 22
type input "parkway"
click at [266, 76] on input "Search" at bounding box center [245, 86] width 39 height 20
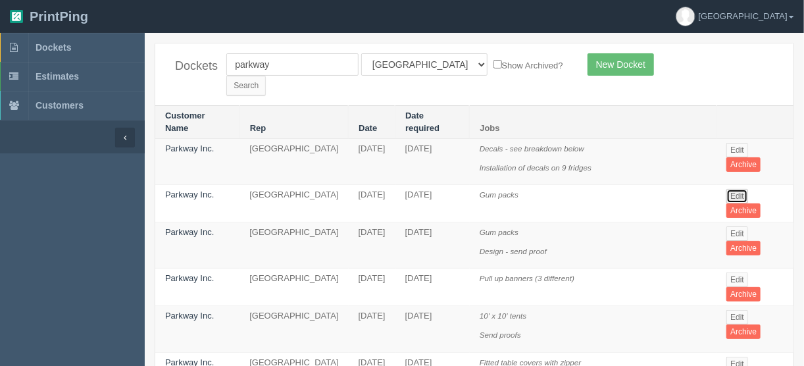
click at [739, 189] on link "Edit" at bounding box center [737, 196] width 22 height 14
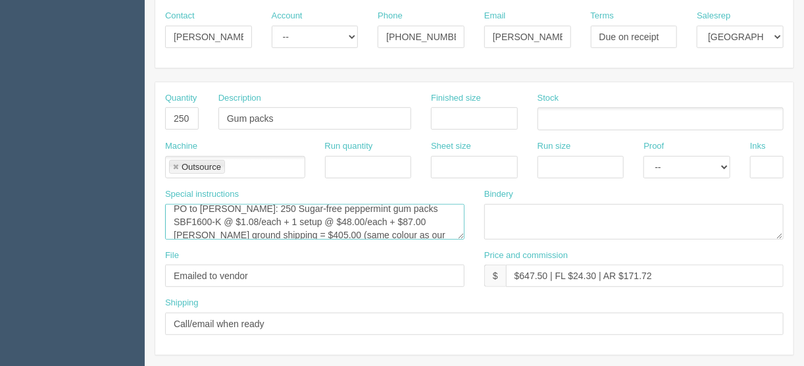
scroll to position [26, 0]
